Goal: Information Seeking & Learning: Compare options

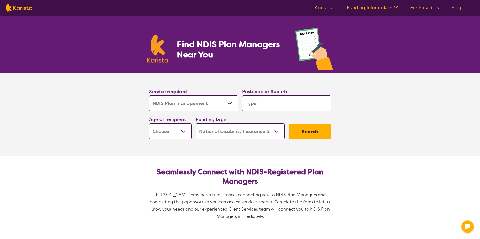
select select "NDIS Plan management"
select select "NDIS"
select select "NDIS Plan management"
select select "NDIS"
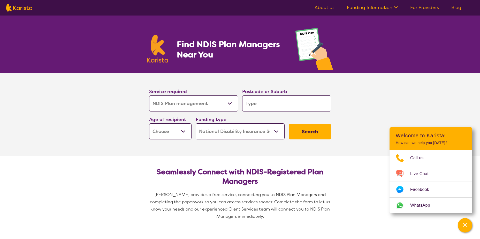
click at [258, 106] on input "search" at bounding box center [286, 103] width 89 height 16
type input "s"
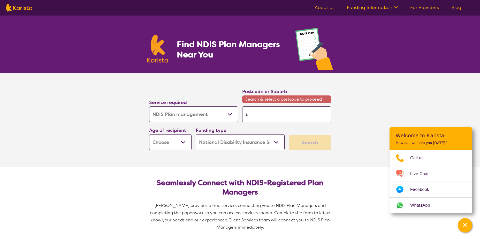
type input "su"
type input "sun"
type input "suns"
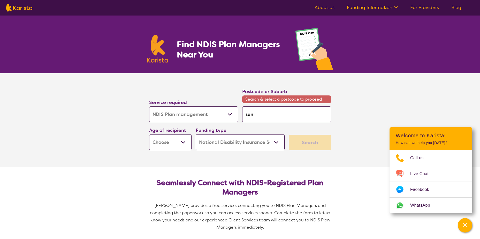
type input "suns"
type input "sunsh"
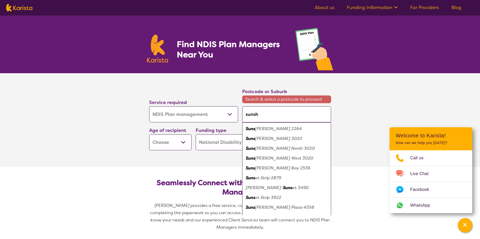
type input "sunshi"
type input "sunshin"
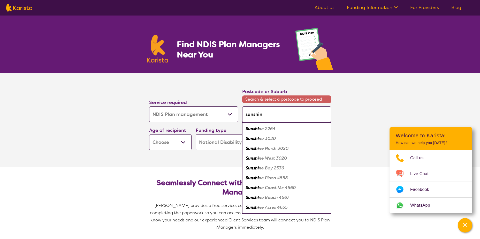
type input "sunshine"
type input "sunshine c"
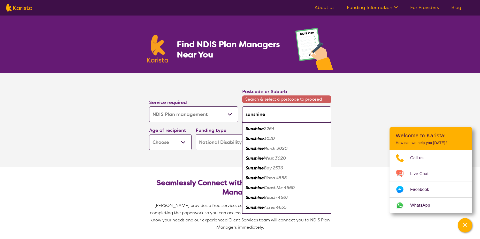
type input "sunshine c"
type input "sunshine co"
type input "sunshine coa"
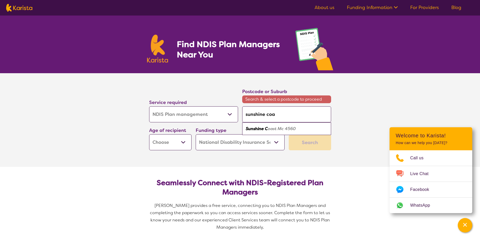
type input "sunshine coas"
type input "sunshine coast"
click at [266, 129] on em "Sunshine Coast" at bounding box center [268, 128] width 44 height 5
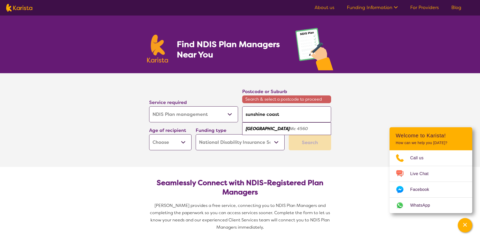
type input "4560"
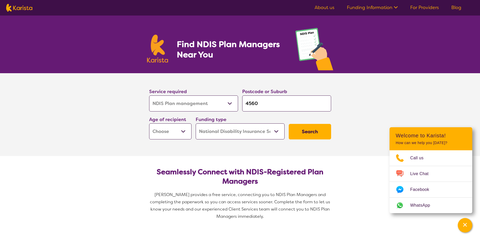
click at [310, 131] on button "Search" at bounding box center [310, 132] width 42 height 16
click at [183, 130] on select "Early Childhood - 0 to 9 Child - 10 to 11 Adolescent - 12 to 17 Adult - 18 to 6…" at bounding box center [170, 131] width 42 height 16
select select "AS"
click at [149, 123] on select "Early Childhood - 0 to 9 Child - 10 to 11 Adolescent - 12 to 17 Adult - 18 to 6…" at bounding box center [170, 131] width 42 height 16
select select "AS"
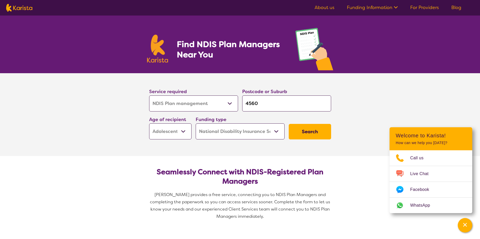
click at [313, 134] on button "Search" at bounding box center [310, 132] width 42 height 16
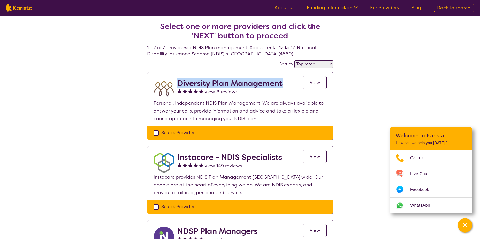
drag, startPoint x: 178, startPoint y: 83, endPoint x: 282, endPoint y: 82, distance: 103.4
click at [282, 82] on h2 "Diversity Plan Management" at bounding box center [229, 83] width 105 height 9
drag, startPoint x: 282, startPoint y: 82, endPoint x: 276, endPoint y: 83, distance: 5.3
copy h2 "Diversity Plan Management"
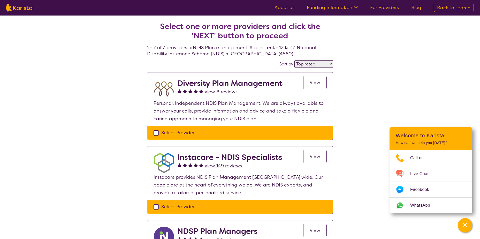
click at [331, 63] on select "Highly reviewed Top rated" at bounding box center [314, 63] width 39 height 7
select select "highly_reviewed"
click at [295, 60] on select "Highly reviewed Top rated" at bounding box center [314, 63] width 39 height 7
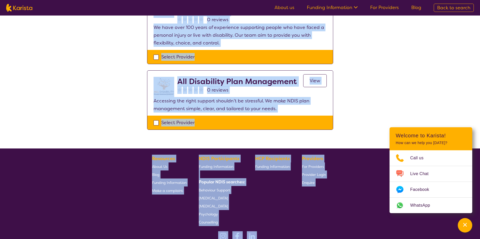
scroll to position [478, 0]
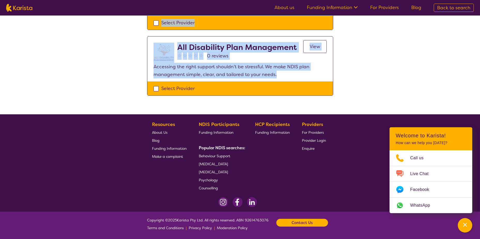
drag, startPoint x: 148, startPoint y: 75, endPoint x: 280, endPoint y: 76, distance: 131.6
drag, startPoint x: 280, startPoint y: 76, endPoint x: 247, endPoint y: 71, distance: 33.7
copy section "Instacare - NDIS Specialists View 149 reviews View Instacare provides NDIS Plan…"
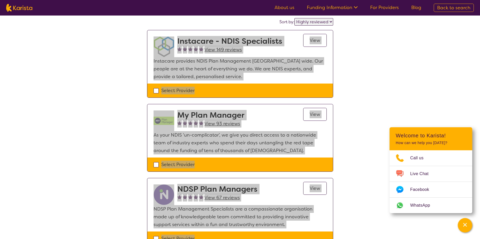
scroll to position [0, 0]
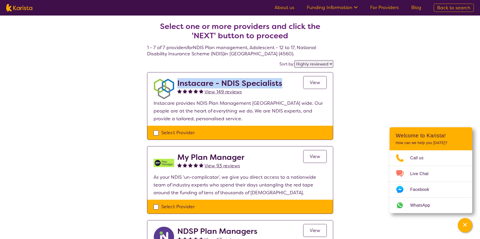
drag, startPoint x: 178, startPoint y: 83, endPoint x: 281, endPoint y: 81, distance: 103.2
click at [281, 81] on h2 "Instacare - NDIS Specialists" at bounding box center [229, 83] width 105 height 9
copy h2 "Instacare - NDIS Specialists"
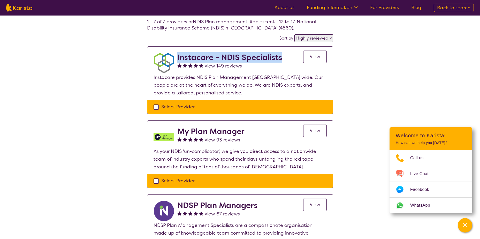
click at [316, 56] on span "View" at bounding box center [315, 57] width 11 height 6
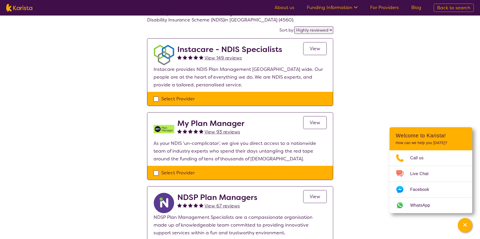
scroll to position [52, 0]
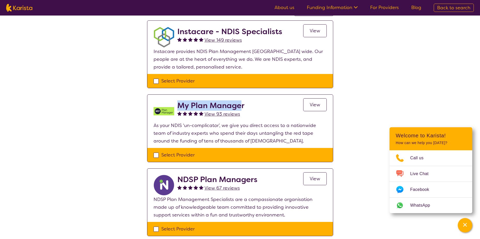
drag, startPoint x: 178, startPoint y: 104, endPoint x: 242, endPoint y: 103, distance: 63.6
click at [242, 103] on h2 "My Plan Manager" at bounding box center [210, 105] width 67 height 9
drag, startPoint x: 242, startPoint y: 103, endPoint x: 241, endPoint y: 106, distance: 2.6
click at [241, 106] on h2 "My Plan Manager" at bounding box center [210, 105] width 67 height 9
click at [244, 104] on h2 "My Plan Manager" at bounding box center [210, 105] width 67 height 9
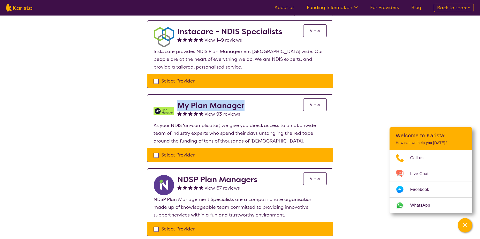
drag, startPoint x: 244, startPoint y: 105, endPoint x: 179, endPoint y: 108, distance: 64.2
click at [179, 108] on h2 "My Plan Manager" at bounding box center [210, 105] width 67 height 9
drag, startPoint x: 179, startPoint y: 108, endPoint x: 196, endPoint y: 105, distance: 16.3
copy h2 "My Plan Manager"
click at [251, 107] on div "My Plan Manager View 93 reviews View" at bounding box center [251, 111] width 149 height 21
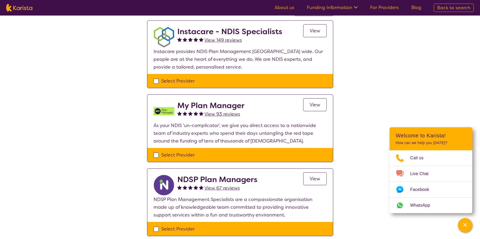
click at [315, 105] on span "View" at bounding box center [315, 105] width 11 height 6
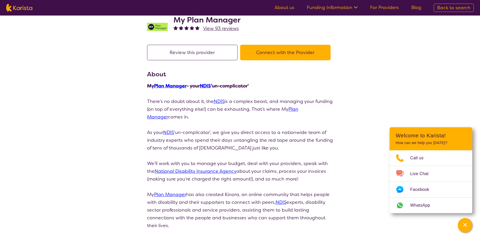
scroll to position [26, 0]
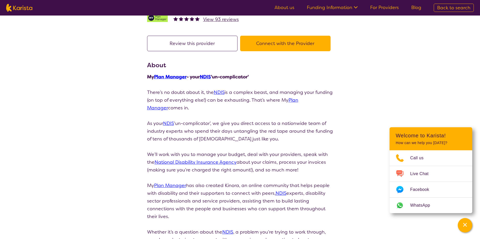
click at [172, 77] on link "Plan Manager" at bounding box center [170, 77] width 33 height 6
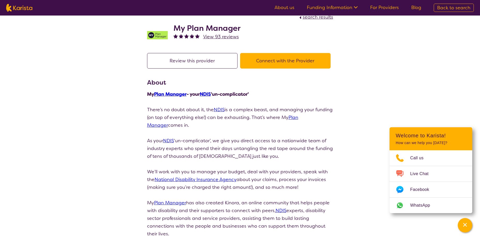
scroll to position [0, 0]
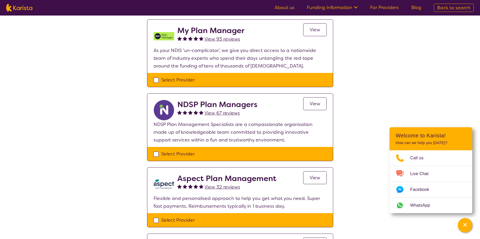
scroll to position [129, 0]
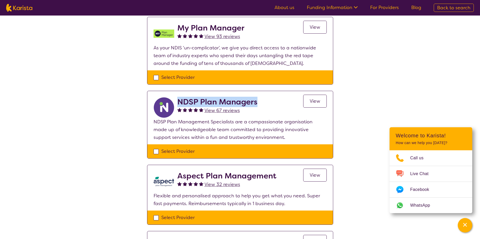
drag, startPoint x: 178, startPoint y: 101, endPoint x: 257, endPoint y: 101, distance: 78.9
click at [257, 101] on h2 "NDSP Plan Managers" at bounding box center [217, 101] width 80 height 9
copy h2 "NDSP Plan Managers"
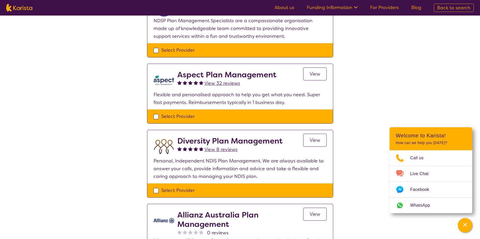
scroll to position [233, 0]
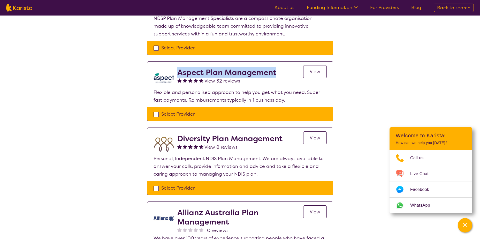
drag, startPoint x: 178, startPoint y: 71, endPoint x: 277, endPoint y: 73, distance: 99.1
click at [277, 73] on div "Aspect Plan Management View 32 reviews View" at bounding box center [251, 78] width 149 height 21
drag, startPoint x: 277, startPoint y: 73, endPoint x: 258, endPoint y: 71, distance: 20.0
copy h2 "Aspect Plan Management"
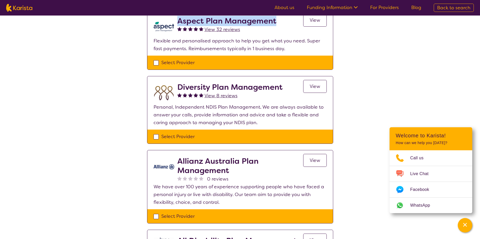
scroll to position [284, 0]
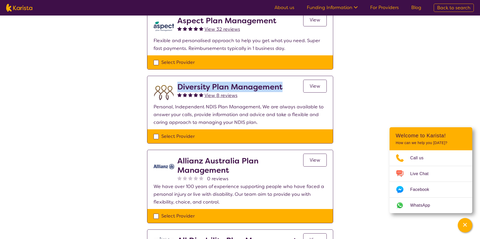
drag, startPoint x: 179, startPoint y: 86, endPoint x: 284, endPoint y: 86, distance: 105.0
click at [284, 86] on div "Diversity Plan Management View 8 reviews View" at bounding box center [251, 92] width 149 height 21
drag, startPoint x: 284, startPoint y: 86, endPoint x: 272, endPoint y: 87, distance: 12.0
copy h2 "Diversity Plan Management"
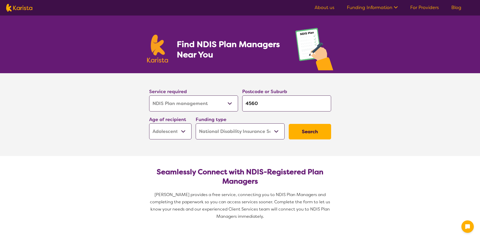
select select "NDIS Plan management"
select select "AS"
select select "NDIS"
select select "NDIS Plan management"
select select "AS"
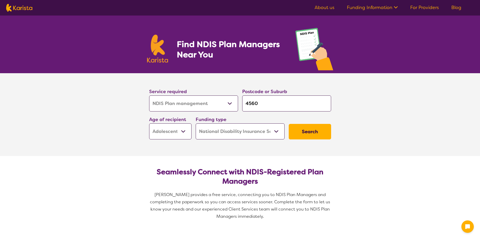
select select "NDIS"
